Goal: Task Accomplishment & Management: Complete application form

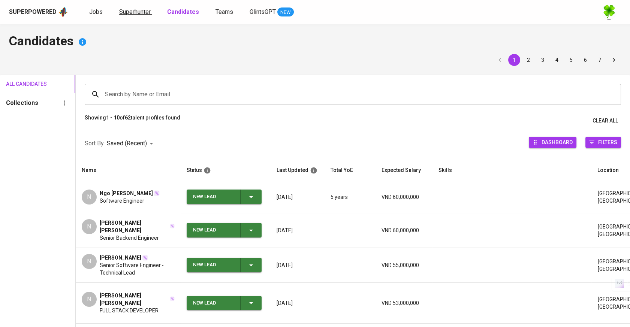
click at [124, 12] on span "Superhunter" at bounding box center [134, 11] width 31 height 7
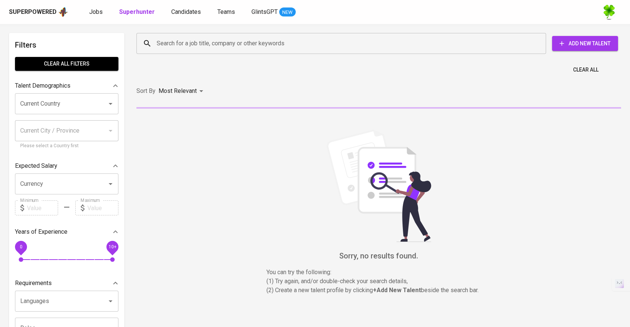
click at [216, 38] on input "Search for a job title, company or other keywords" at bounding box center [343, 43] width 377 height 14
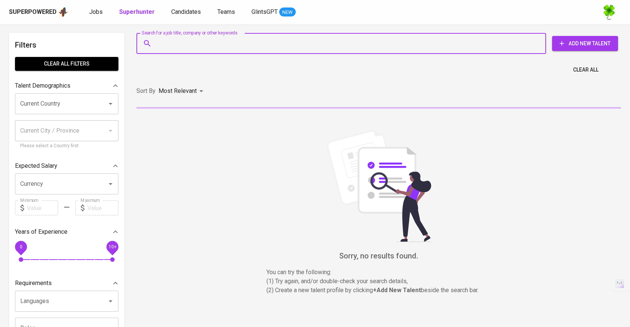
click at [285, 41] on input "Search for a job title, company or other keywords" at bounding box center [343, 43] width 377 height 14
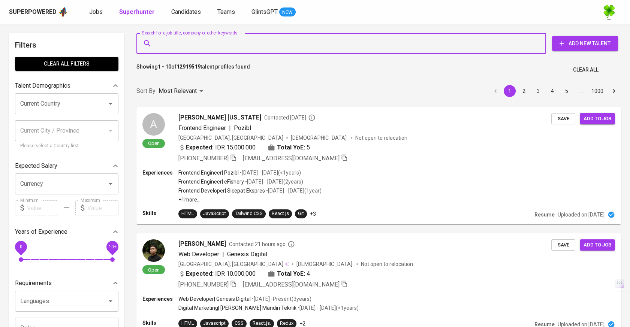
click at [238, 46] on input "Search for a job title, company or other keywords" at bounding box center [343, 43] width 377 height 14
paste input "nuhhathalib@gmail.com |"
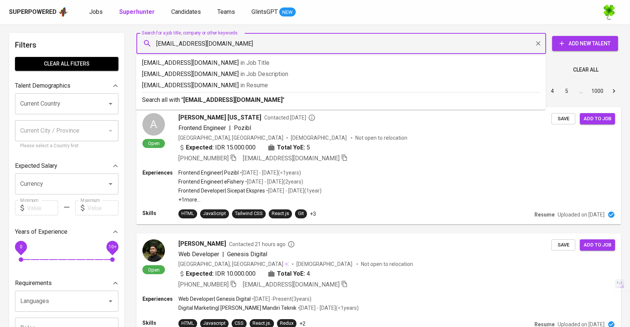
type input "nuhhathalib@gmail.com"
click at [448, 101] on p "Search all with " nuhhathalib@gmail.com "" at bounding box center [341, 100] width 398 height 9
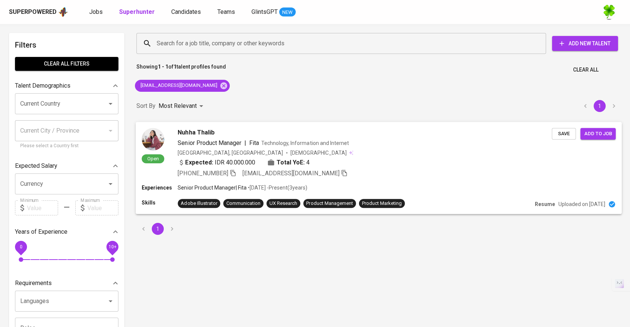
click at [375, 149] on div "Turkey, İstanbul Male" at bounding box center [365, 152] width 374 height 7
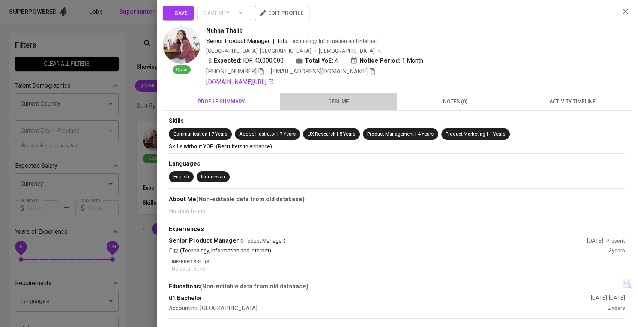
click at [328, 99] on span "resume" at bounding box center [338, 101] width 108 height 9
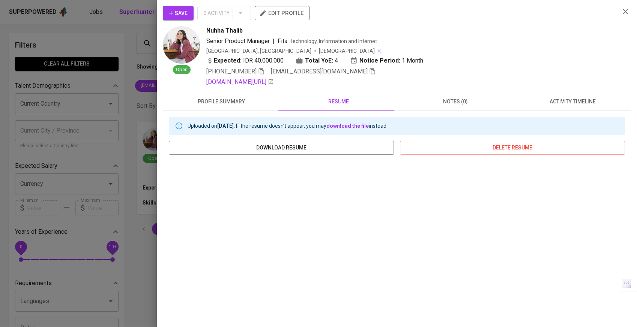
click at [285, 10] on span "edit profile" at bounding box center [282, 13] width 43 height 10
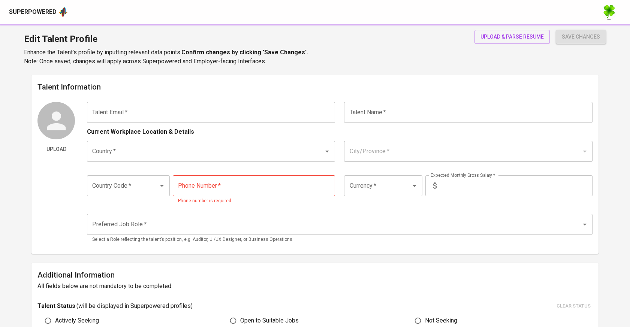
type input "[EMAIL_ADDRESS][DOMAIN_NAME]"
type input "Nuhha Thalib"
type input "[GEOGRAPHIC_DATA]"
type input "+62"
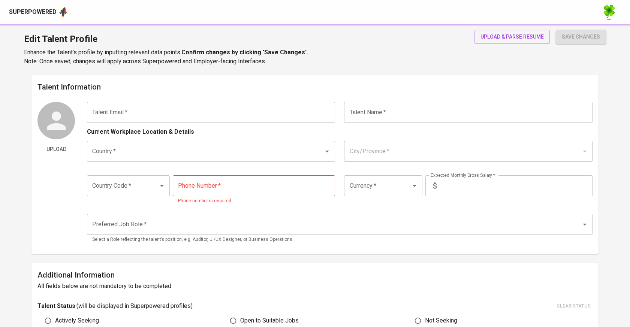
type input "813-9830-3411"
type input "IDR"
radio input "true"
type input "4"
type input "1 Month"
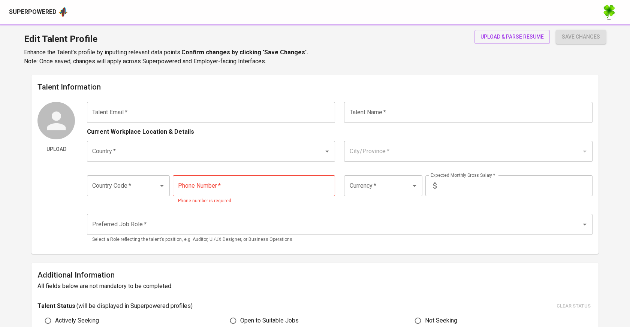
type input "https://www.linkedin.com/in/nuhha-thalib/"
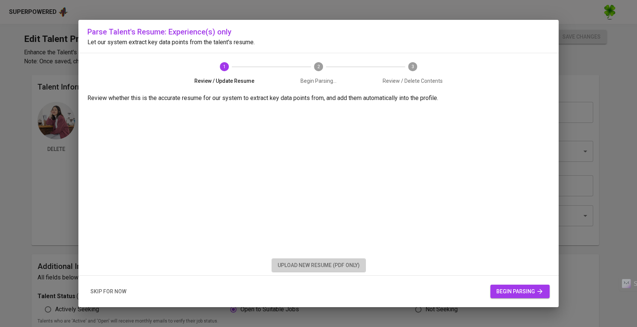
click at [351, 268] on span "upload new resume (pdf only)" at bounding box center [318, 265] width 82 height 9
click at [505, 297] on button "begin parsing" at bounding box center [519, 292] width 59 height 14
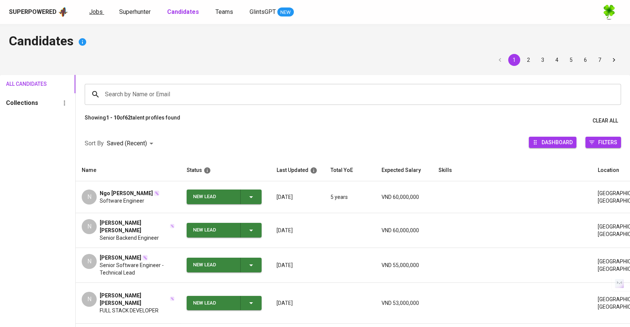
click at [99, 11] on span "Jobs" at bounding box center [95, 11] width 13 height 7
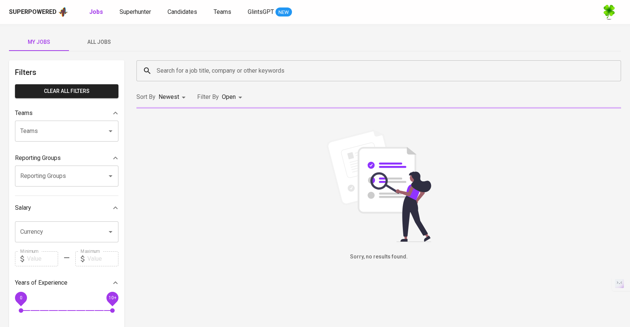
click at [90, 43] on span "All Jobs" at bounding box center [98, 41] width 51 height 9
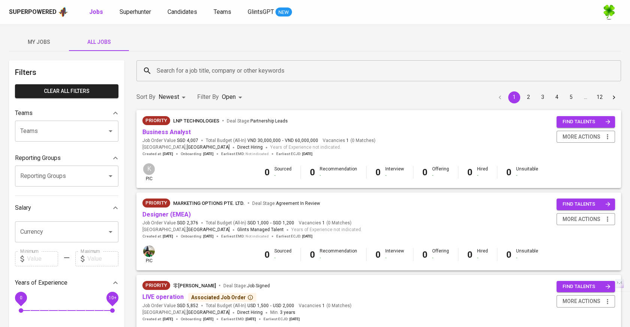
click at [170, 67] on input "Search for a job title, company or other keywords" at bounding box center [381, 71] width 452 height 14
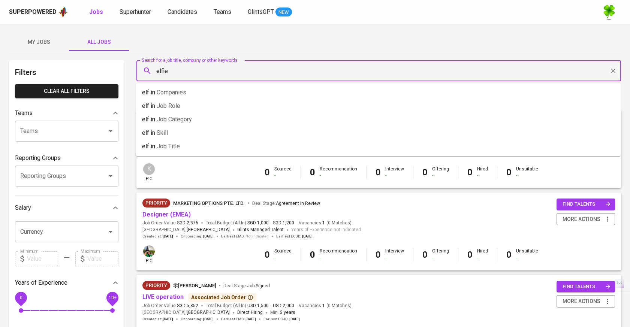
type input "elfie"
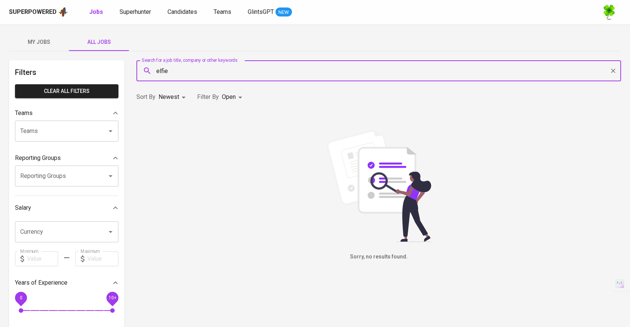
click at [393, 129] on div "Sorry, no results found." at bounding box center [379, 195] width 494 height 171
